Goal: Information Seeking & Learning: Learn about a topic

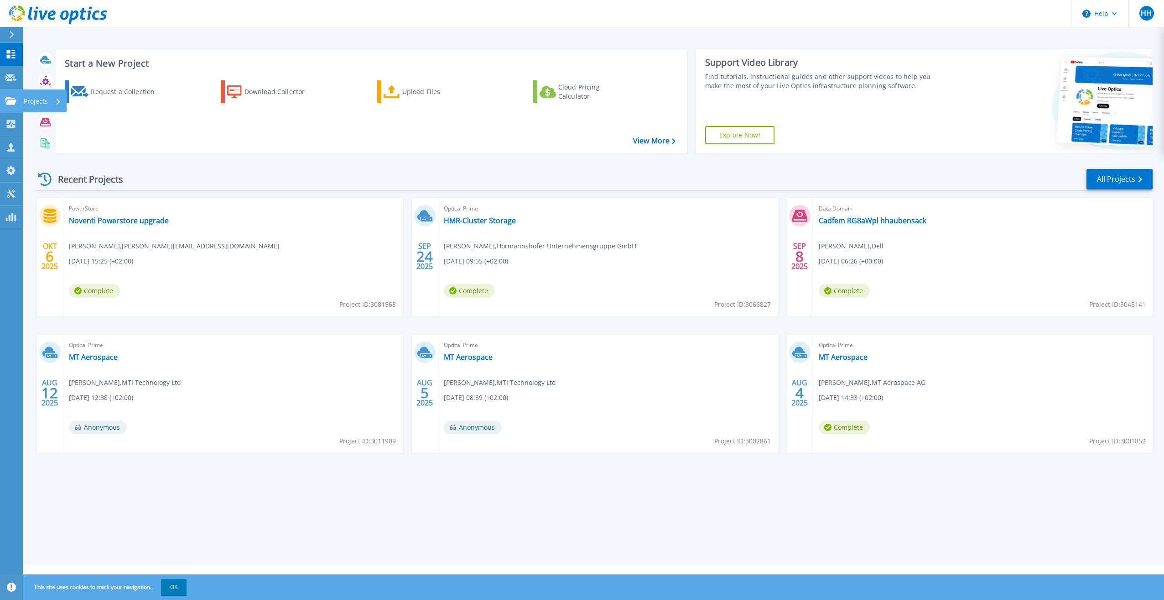
click at [7, 99] on icon at bounding box center [10, 101] width 11 height 8
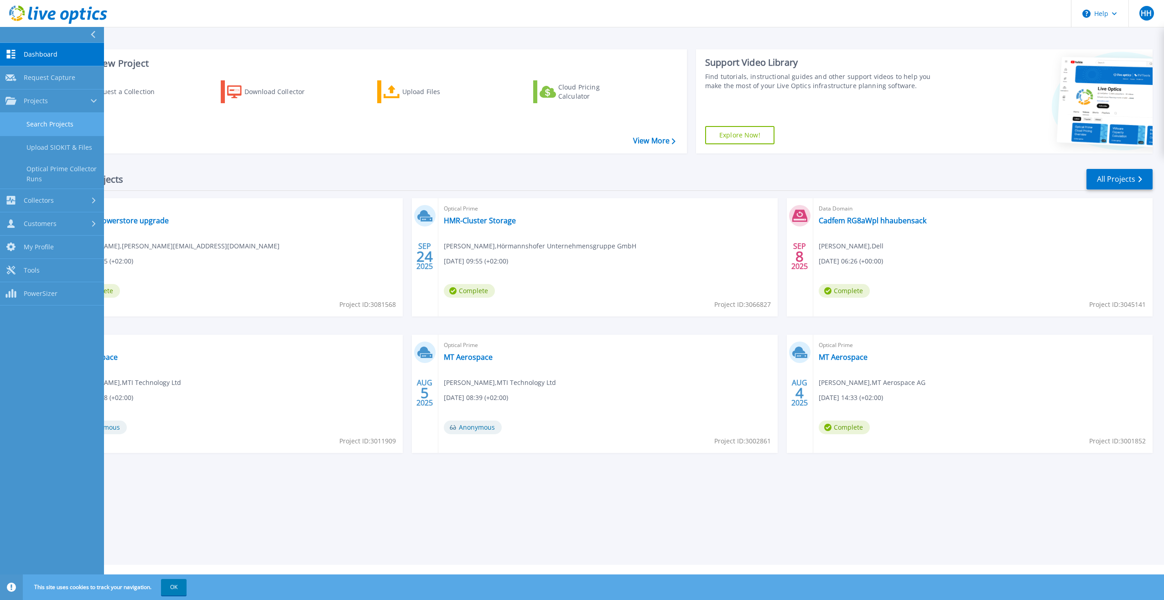
click at [49, 120] on link "Search Projects" at bounding box center [52, 124] width 104 height 23
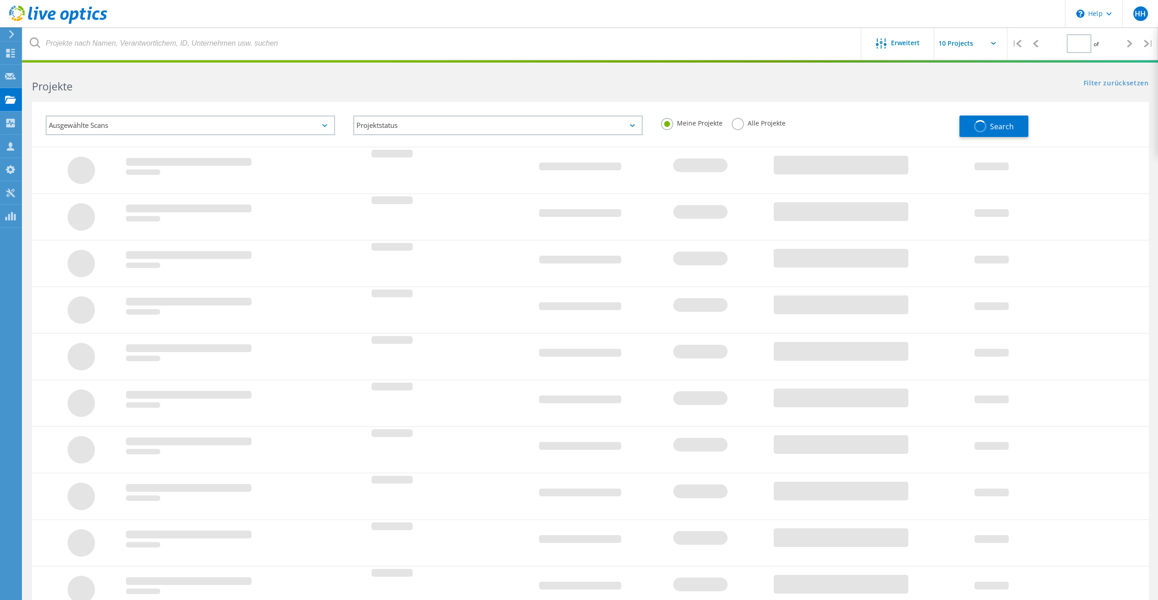
type input "1"
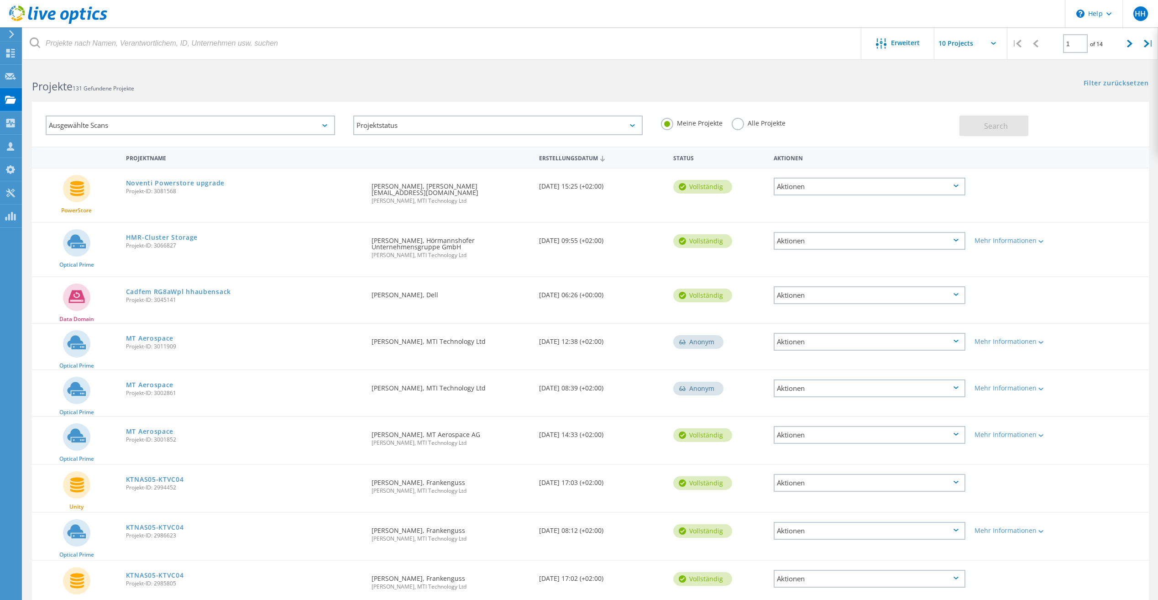
click at [150, 127] on div "Ausgewählte Scans" at bounding box center [190, 125] width 289 height 20
click at [74, 224] on label "PowerStore" at bounding box center [198, 223] width 262 height 11
click at [0, 0] on input "PowerStore" at bounding box center [0, 0] width 0 height 0
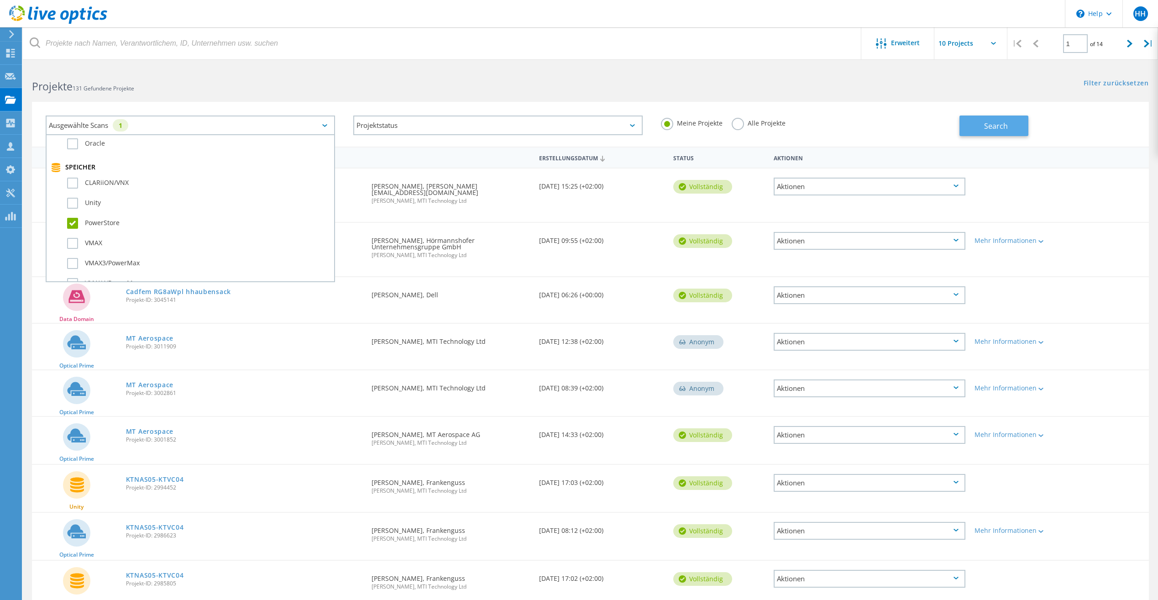
click at [978, 121] on button "Search" at bounding box center [993, 125] width 69 height 21
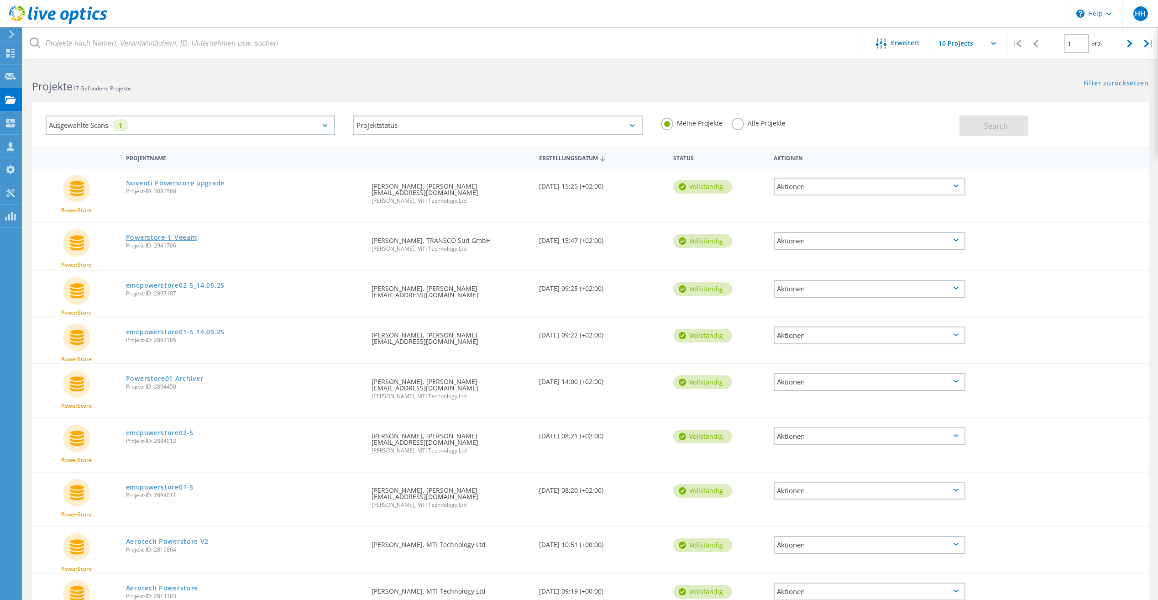
click at [152, 234] on link "Powerstore-1-Veeam" at bounding box center [161, 237] width 71 height 6
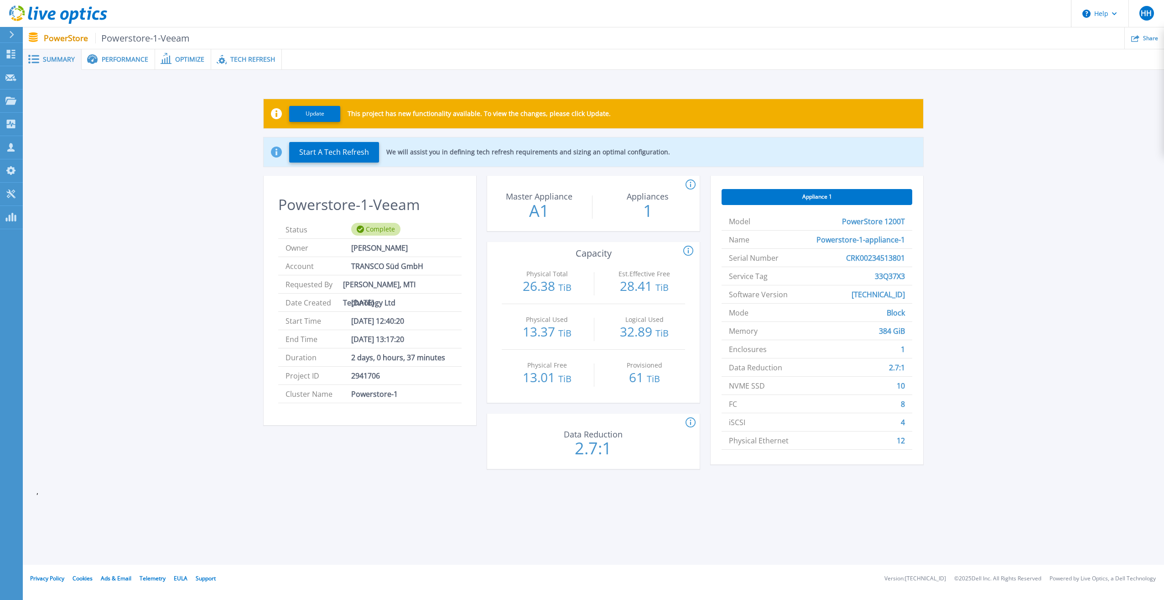
click at [109, 60] on span "Performance" at bounding box center [125, 59] width 47 height 6
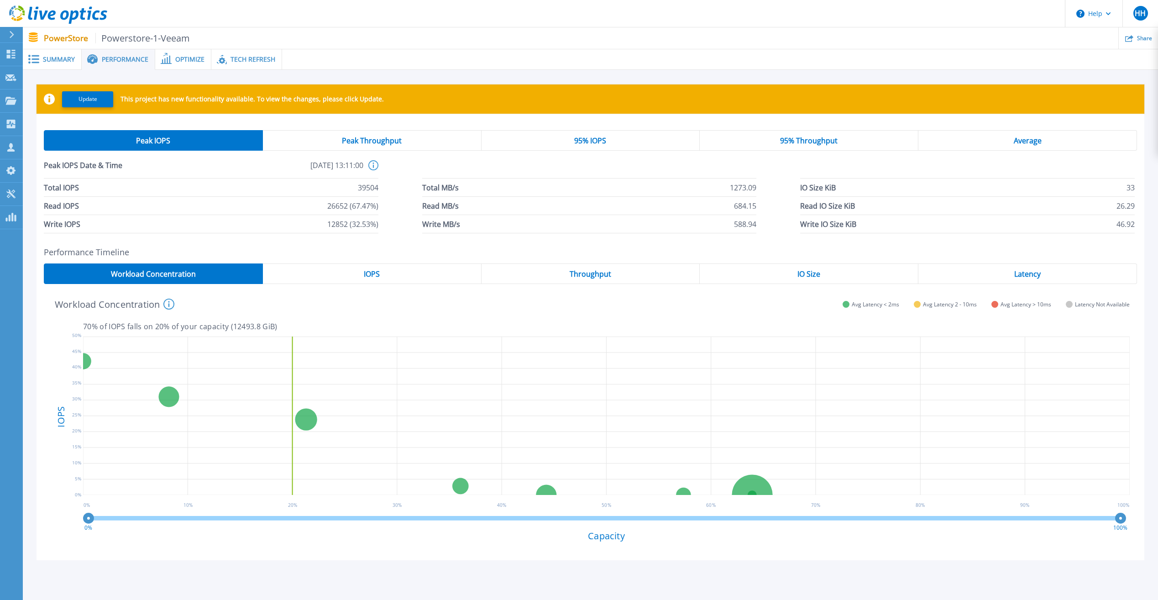
click at [963, 141] on div "Average" at bounding box center [1027, 140] width 219 height 21
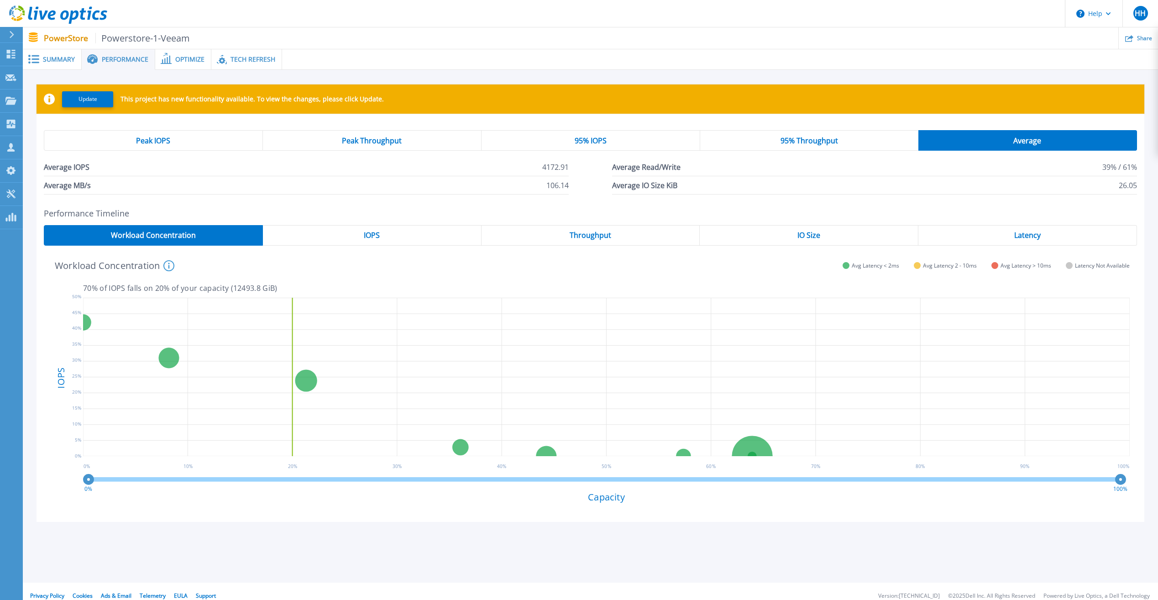
click at [448, 234] on div "IOPS" at bounding box center [372, 235] width 219 height 21
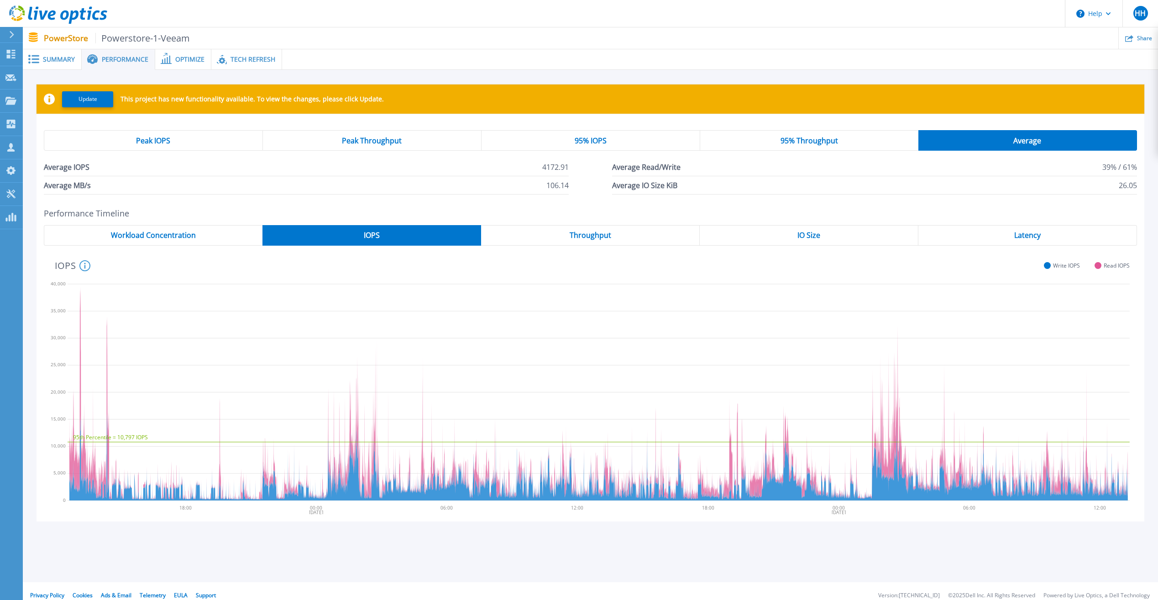
click at [778, 233] on div "IO Size" at bounding box center [808, 235] width 219 height 21
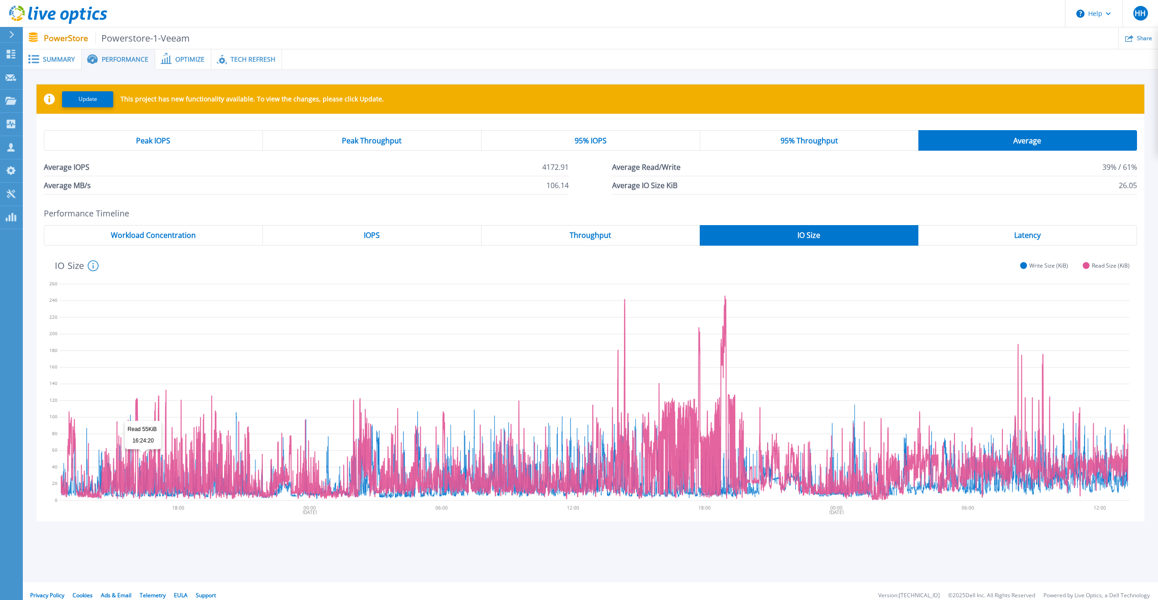
click at [143, 455] on icon at bounding box center [594, 397] width 1066 height 204
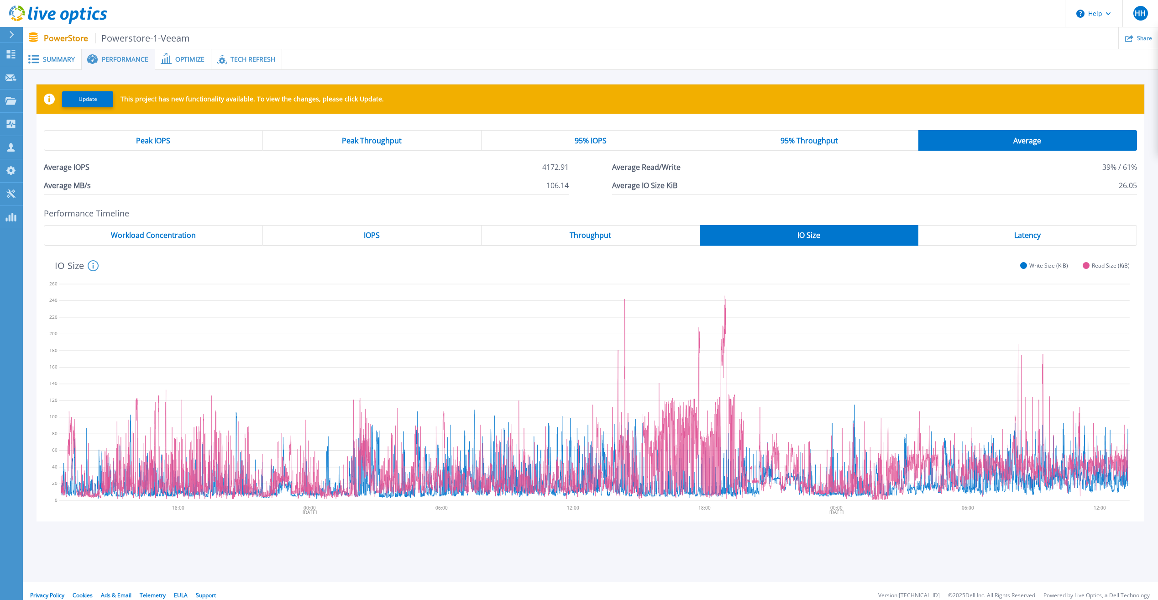
click at [1024, 231] on span "Latency" at bounding box center [1027, 234] width 26 height 7
